Goal: Information Seeking & Learning: Learn about a topic

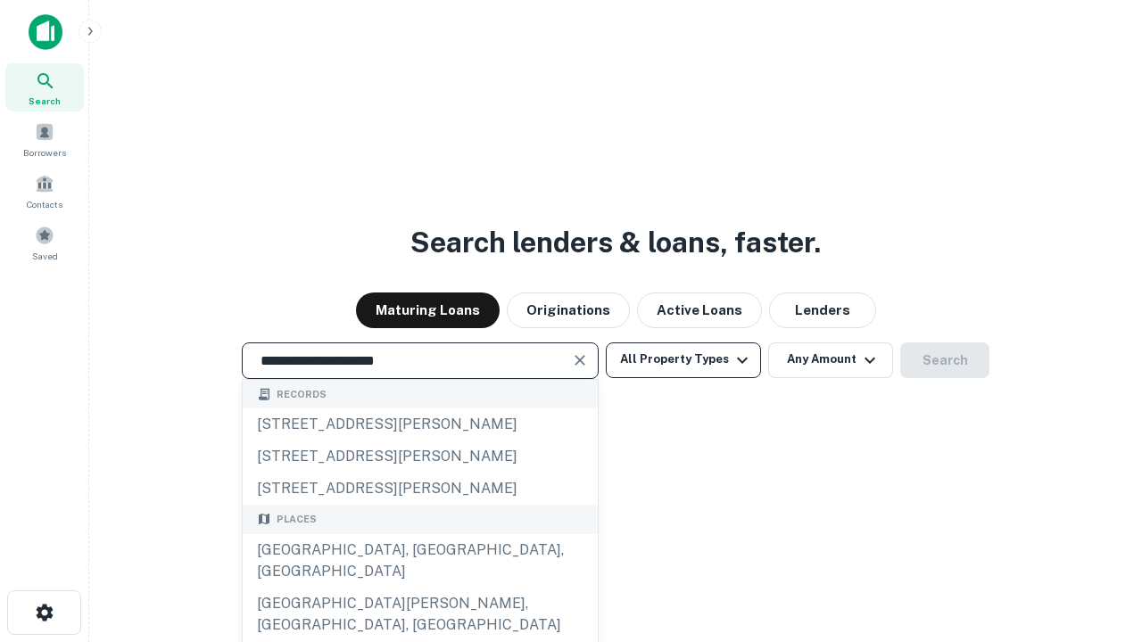
click at [419, 588] on div "Santa Monica, CA, USA" at bounding box center [420, 561] width 355 height 54
click at [683, 359] on button "All Property Types" at bounding box center [683, 361] width 155 height 36
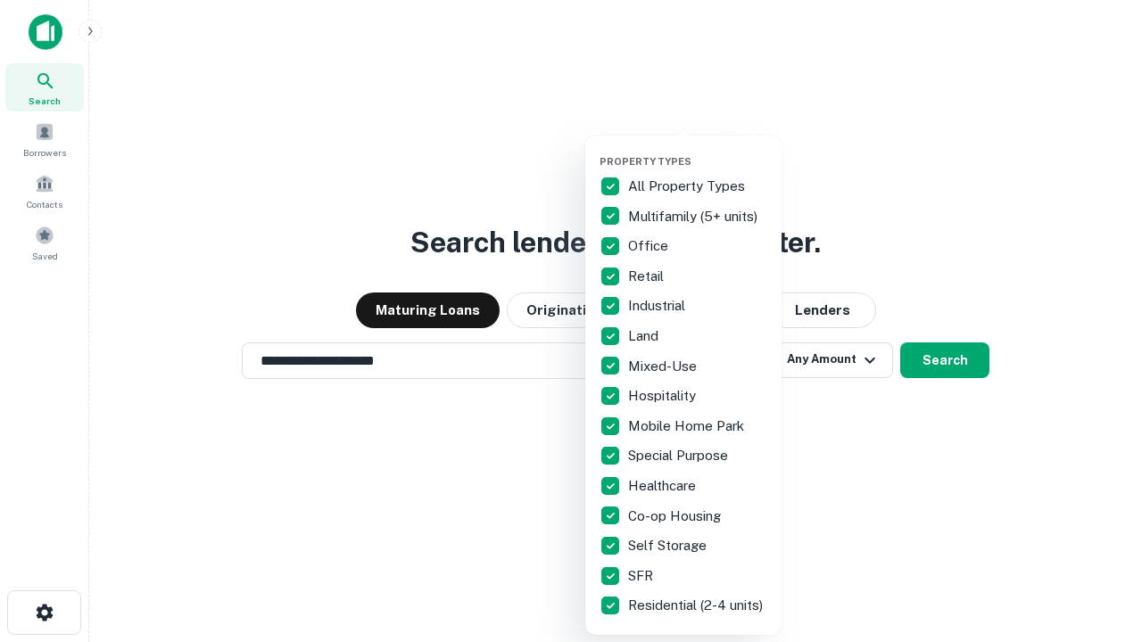
type input "**********"
click at [698, 150] on button "button" at bounding box center [697, 150] width 196 height 1
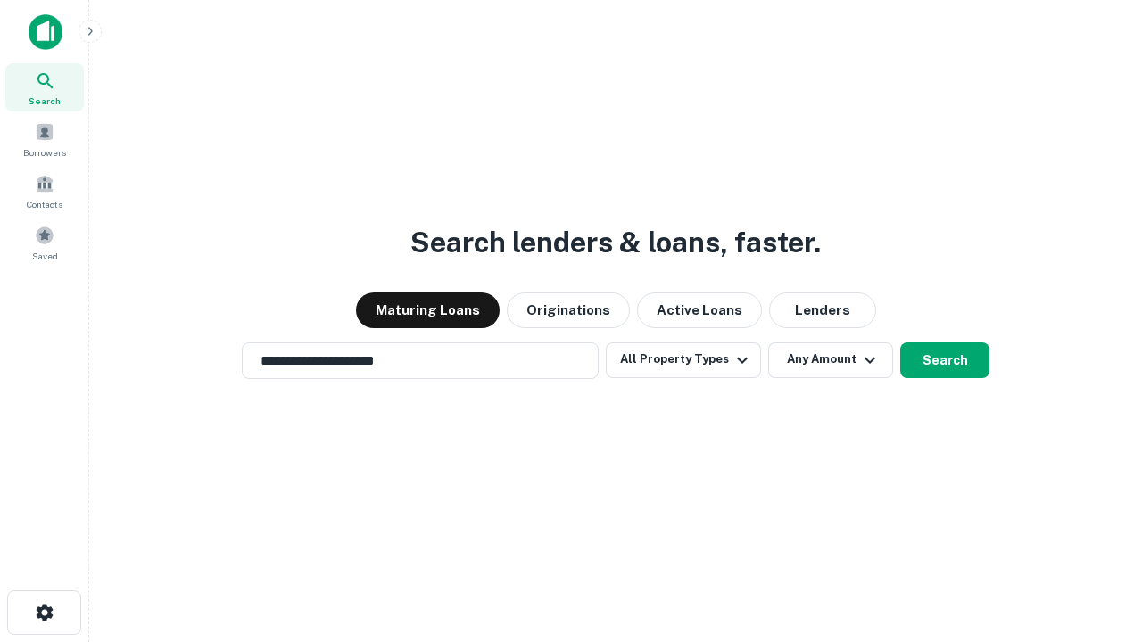
scroll to position [28, 0]
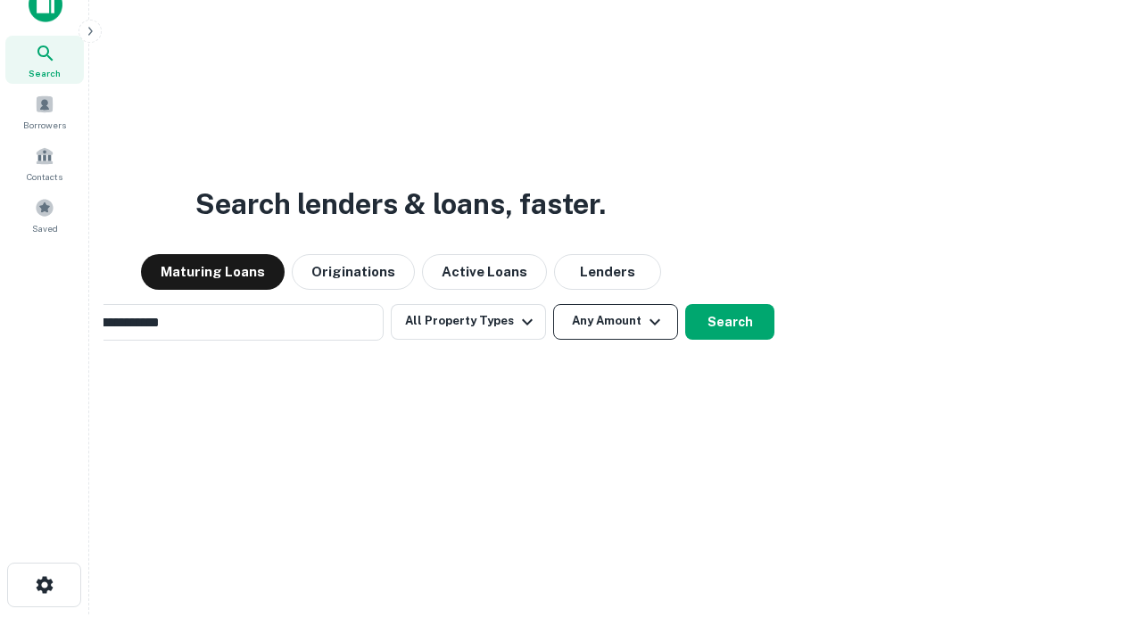
click at [553, 304] on button "Any Amount" at bounding box center [615, 322] width 125 height 36
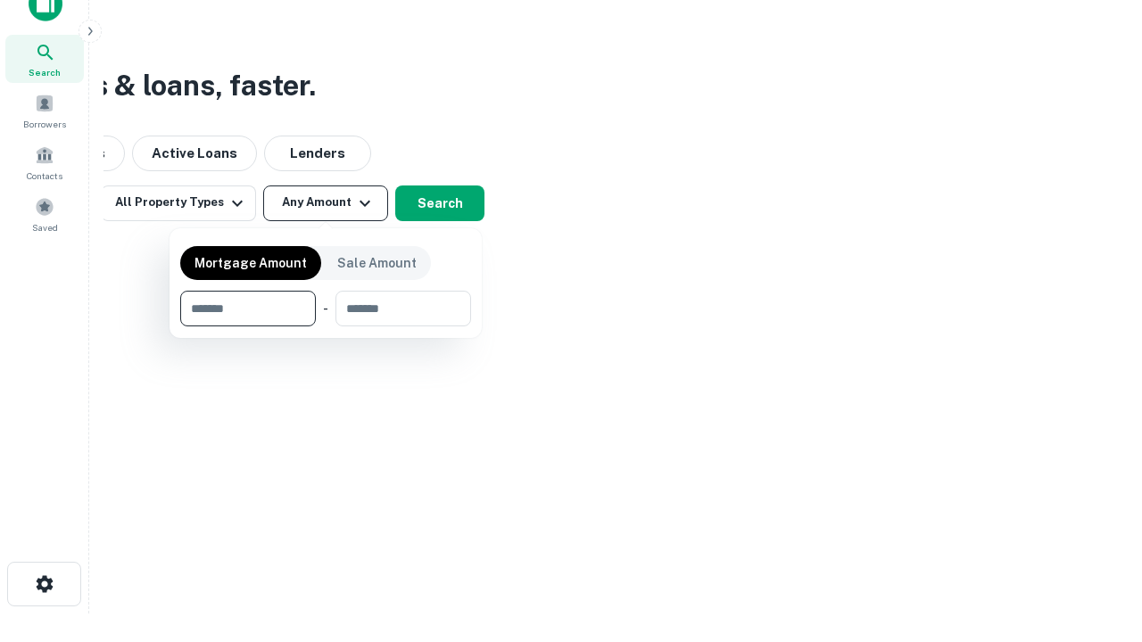
type input "*******"
click at [326, 326] on button "button" at bounding box center [325, 326] width 291 height 1
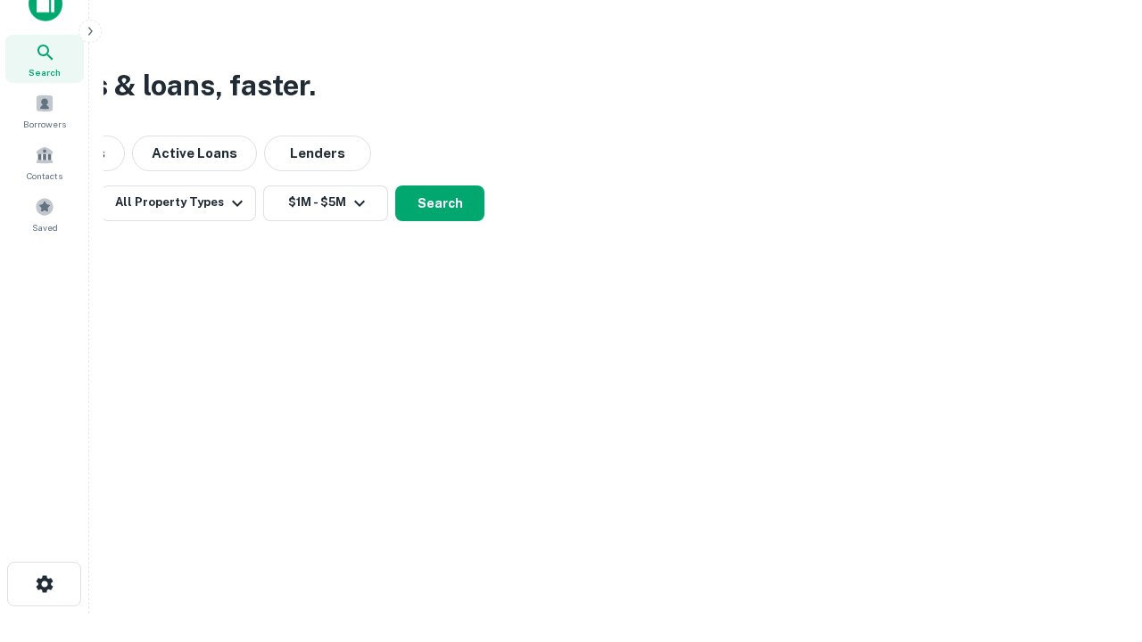
scroll to position [28, 0]
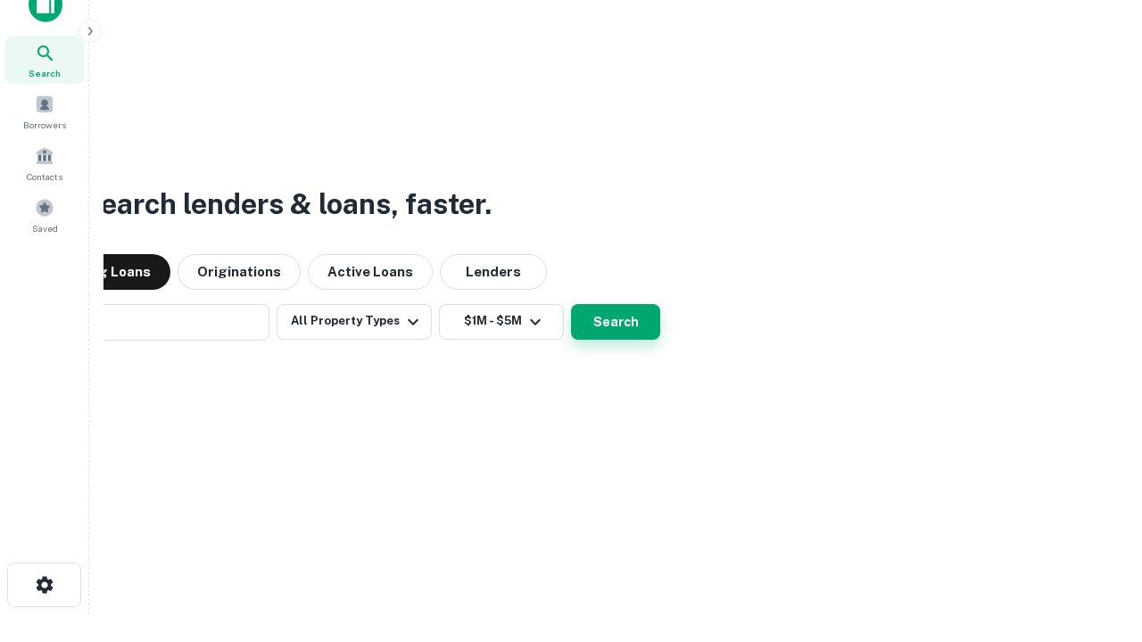
click at [571, 304] on button "Search" at bounding box center [615, 322] width 89 height 36
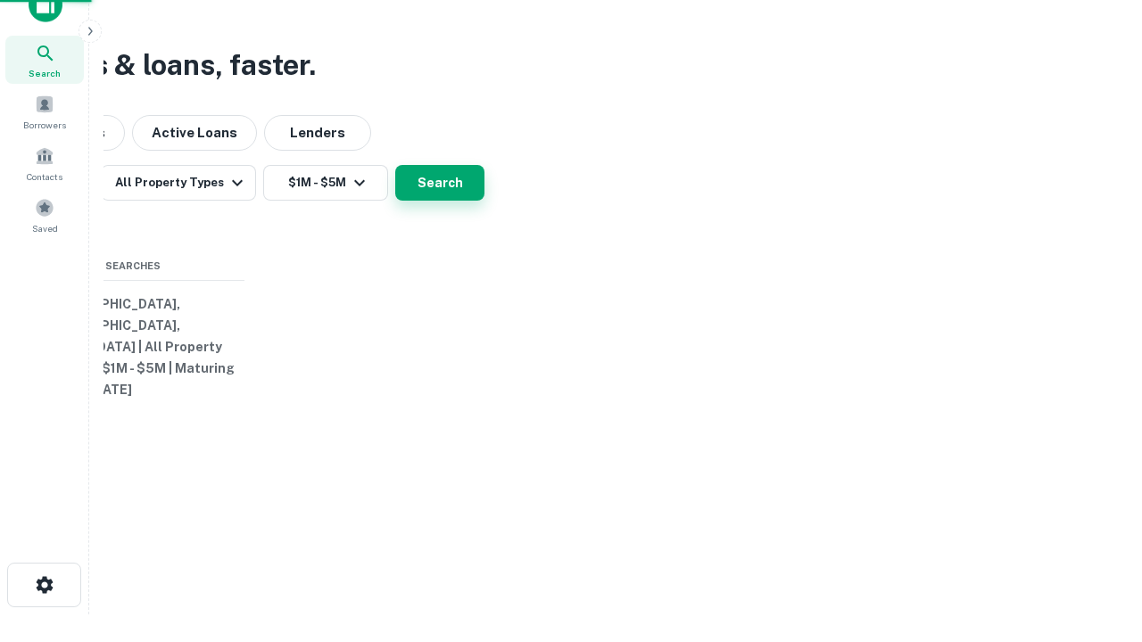
scroll to position [29, 0]
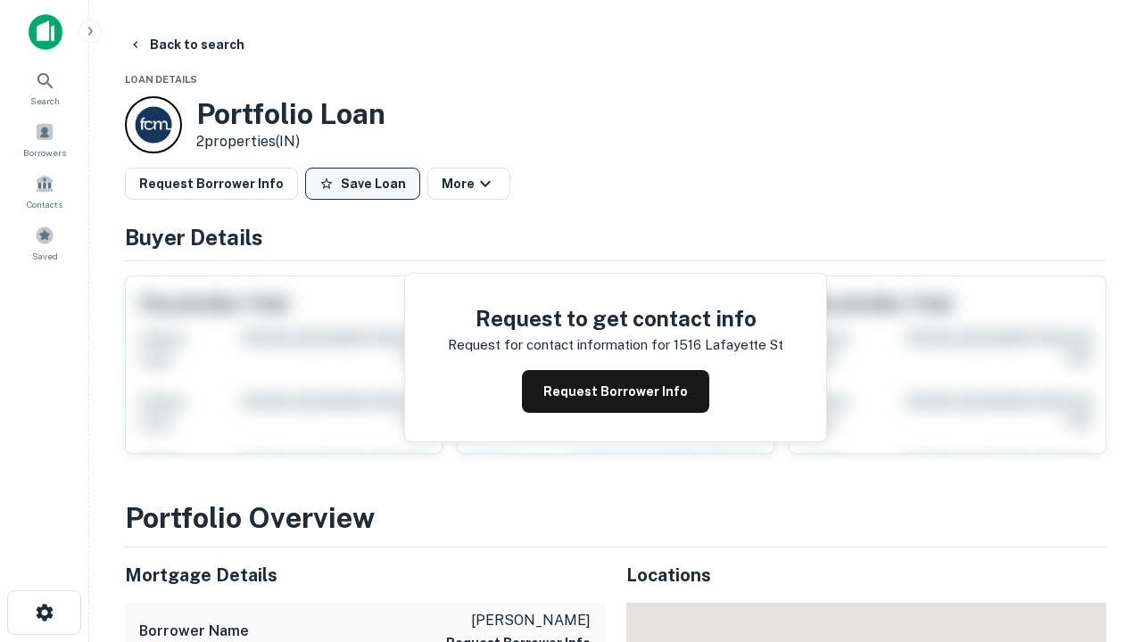
click at [362, 184] on button "Save Loan" at bounding box center [362, 184] width 115 height 32
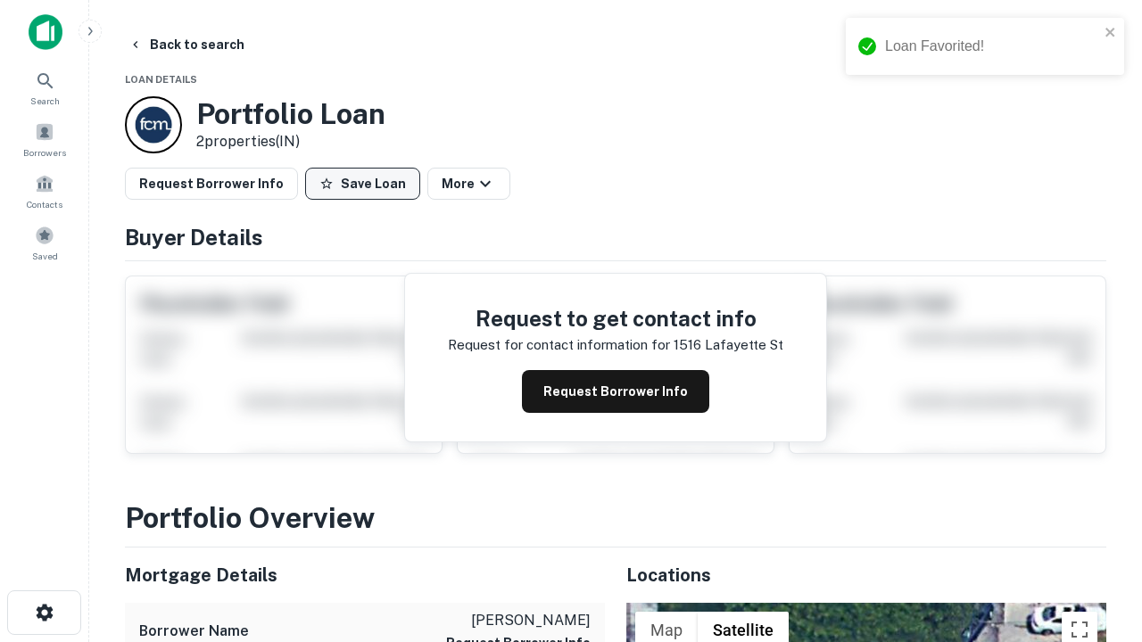
click at [367, 184] on button "Save Loan" at bounding box center [362, 184] width 115 height 32
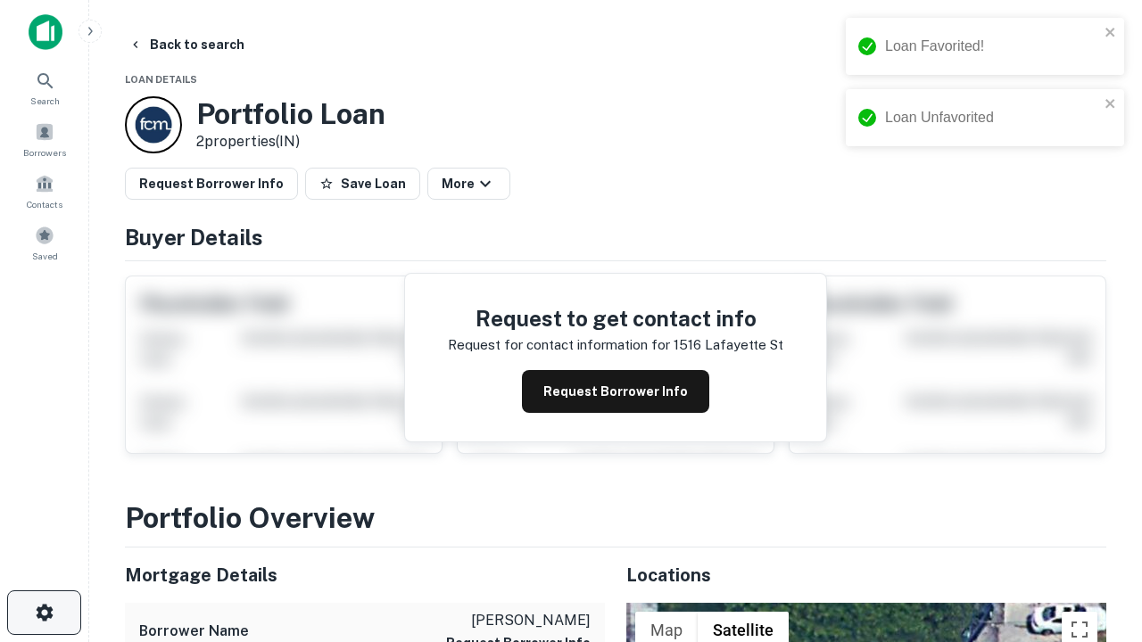
click at [44, 613] on icon "button" at bounding box center [44, 612] width 21 height 21
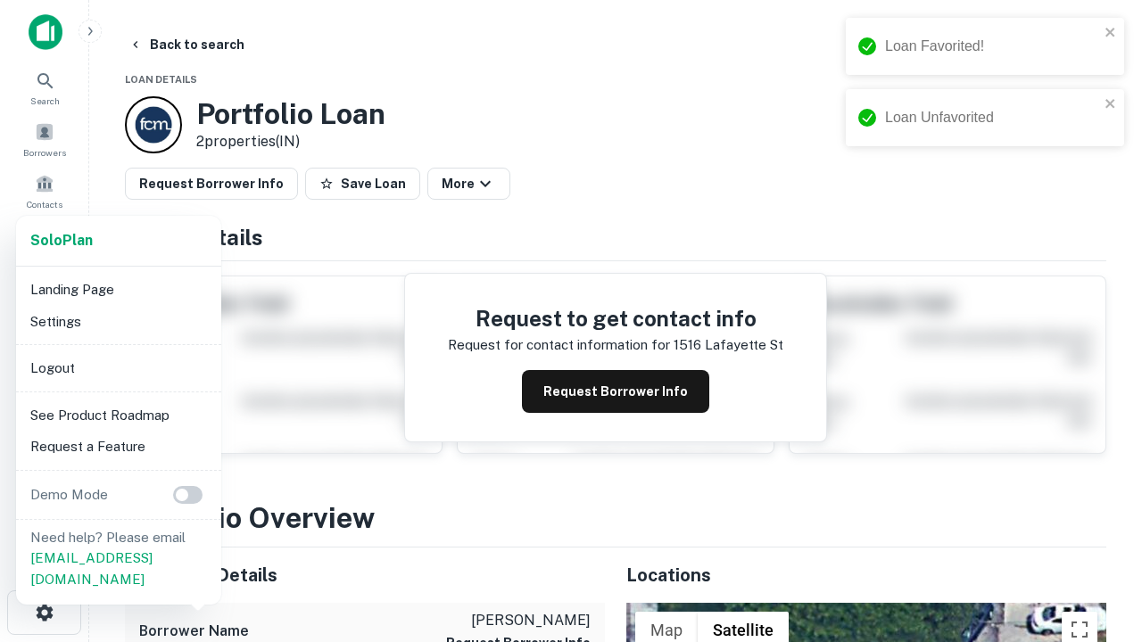
click at [118, 367] on li "Logout" at bounding box center [118, 368] width 191 height 32
